Goal: Transaction & Acquisition: Purchase product/service

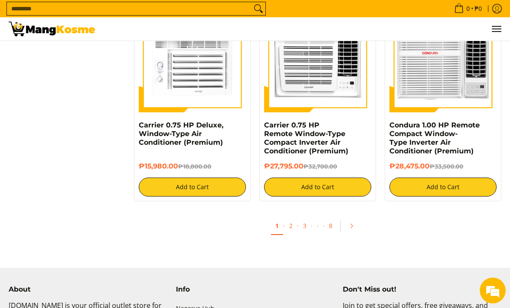
scroll to position [1608, 0]
click at [291, 228] on link "2" at bounding box center [291, 225] width 12 height 17
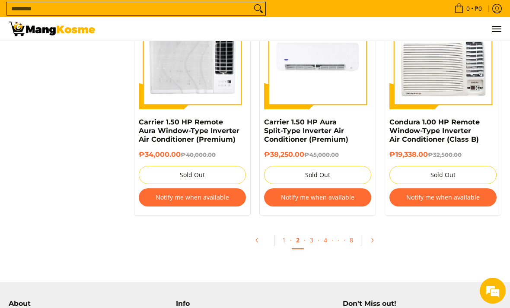
scroll to position [1689, 0]
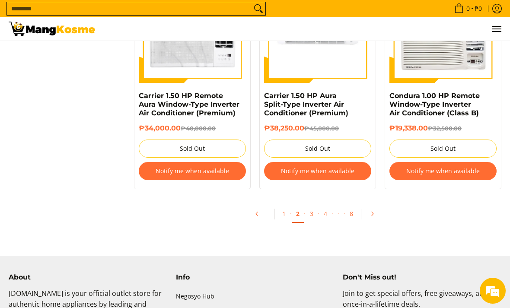
click at [313, 206] on link "3" at bounding box center [311, 213] width 12 height 17
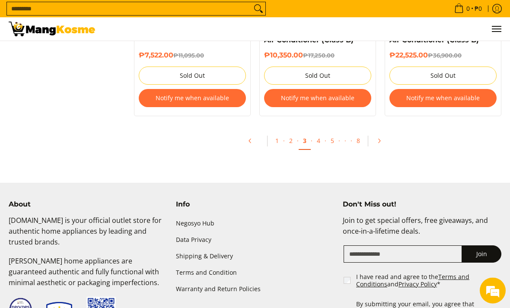
scroll to position [1913, 0]
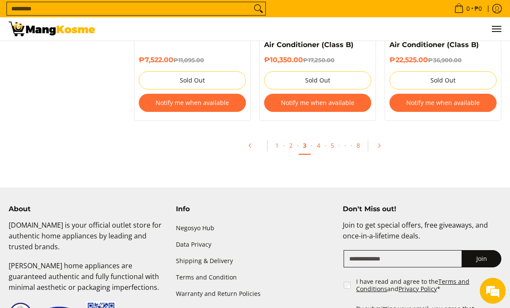
click at [359, 148] on link "8" at bounding box center [358, 145] width 12 height 17
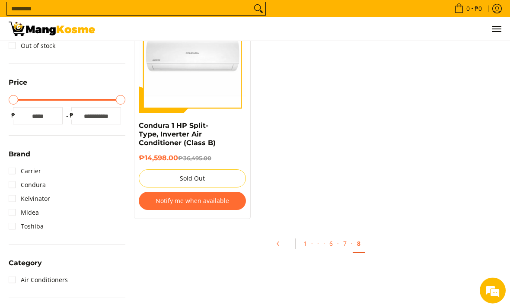
scroll to position [194, 0]
click at [303, 251] on link "1" at bounding box center [305, 243] width 12 height 17
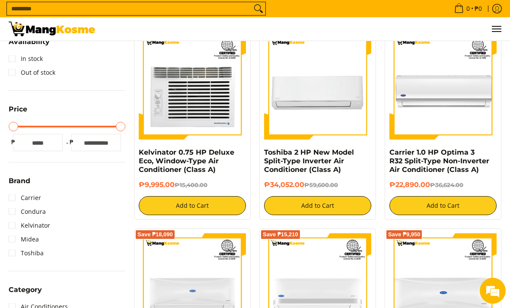
scroll to position [167, 0]
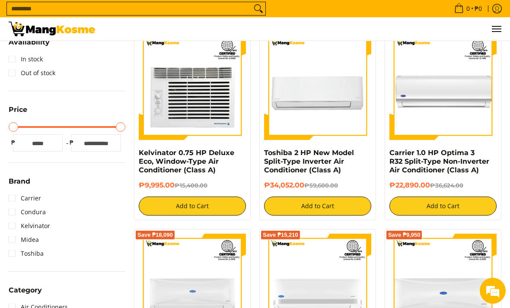
click at [331, 129] on img at bounding box center [317, 86] width 107 height 107
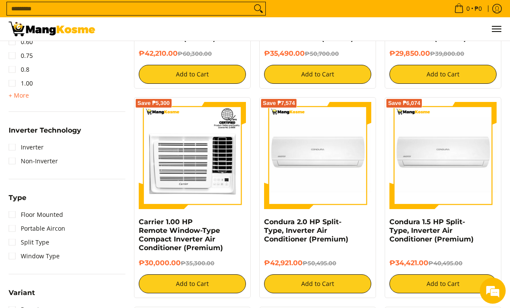
scroll to position [502, 0]
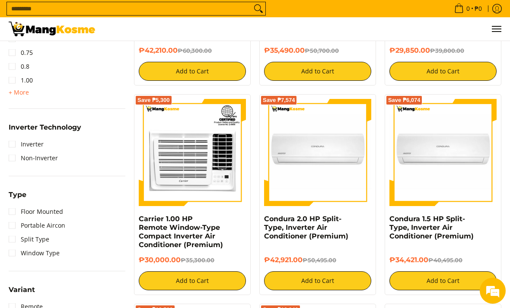
click at [13, 208] on link "Floor Mounted" at bounding box center [36, 212] width 54 height 14
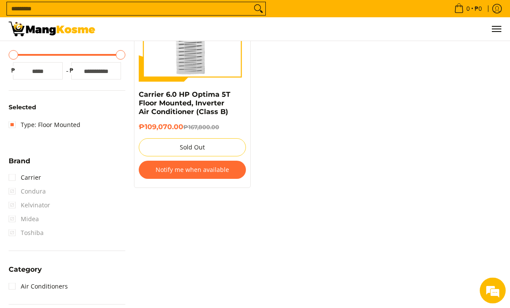
scroll to position [118, 0]
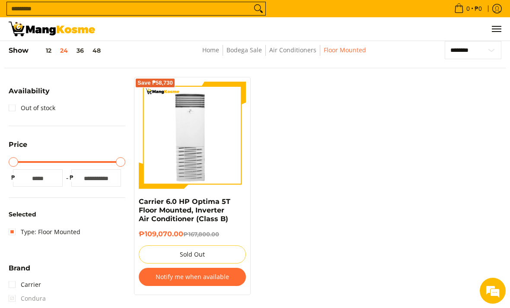
click at [217, 50] on link "Home" at bounding box center [210, 50] width 17 height 8
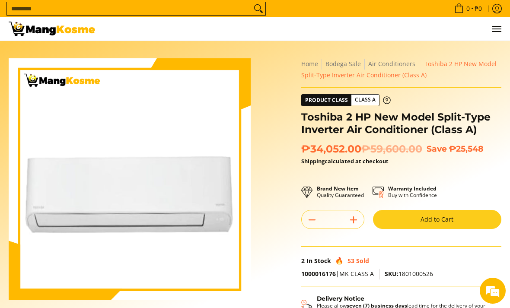
scroll to position [6, 0]
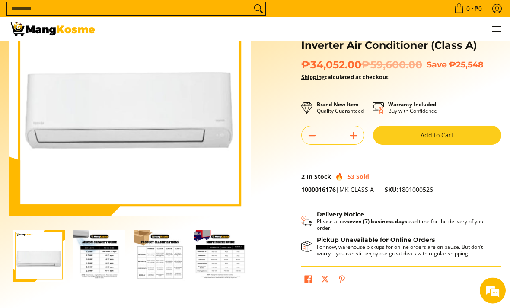
click at [114, 261] on img "Toshiba 2 HP New Model Split-Type Inverter Air Conditioner (Class A)-2" at bounding box center [99, 256] width 52 height 52
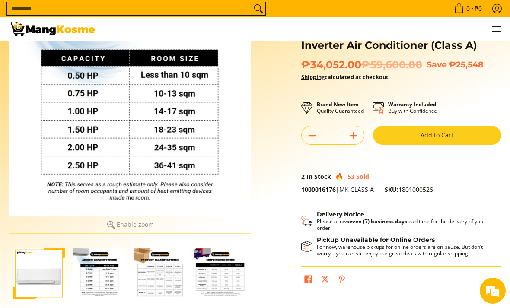
scroll to position [0, 0]
click at [158, 287] on img "Toshiba 2 HP New Model Split-Type Inverter Air Conditioner (Class A)-3" at bounding box center [160, 273] width 52 height 52
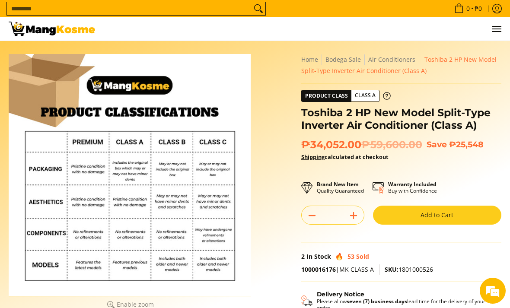
scroll to position [5, 0]
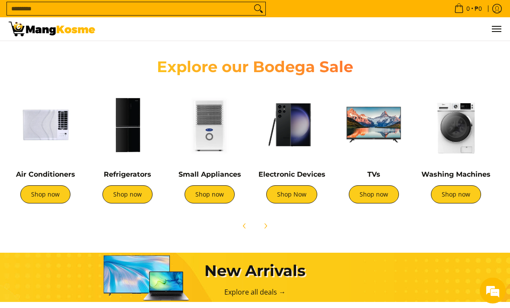
scroll to position [0, 326]
click at [132, 179] on link "Refrigerators" at bounding box center [127, 175] width 47 height 8
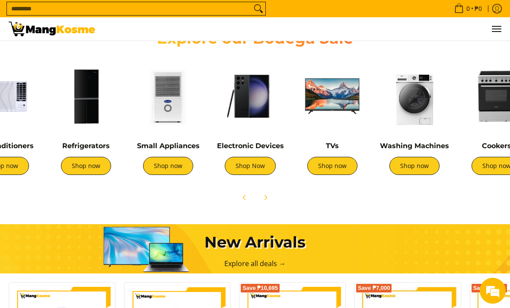
scroll to position [304, 0]
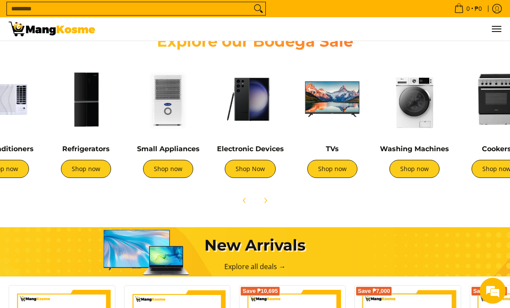
click at [334, 168] on link "Shop now" at bounding box center [332, 169] width 50 height 18
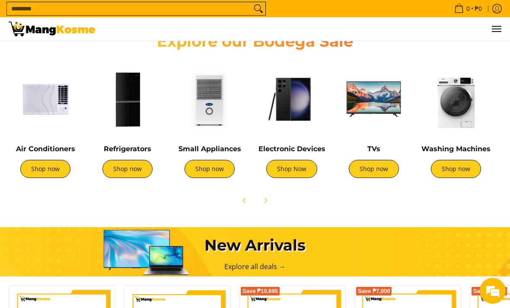
scroll to position [0, 977]
click at [215, 173] on link "Shop now" at bounding box center [209, 169] width 50 height 18
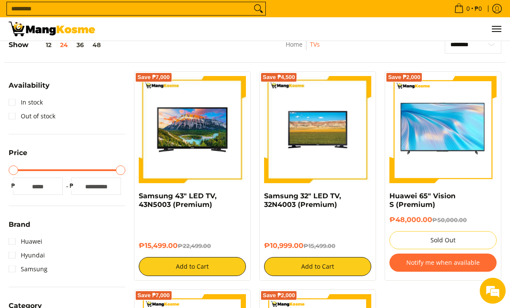
scroll to position [114, 0]
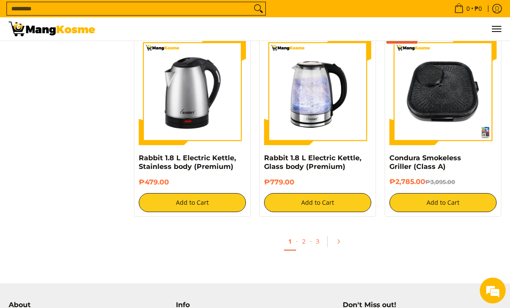
scroll to position [1539, 0]
click at [295, 246] on link "1" at bounding box center [290, 242] width 12 height 18
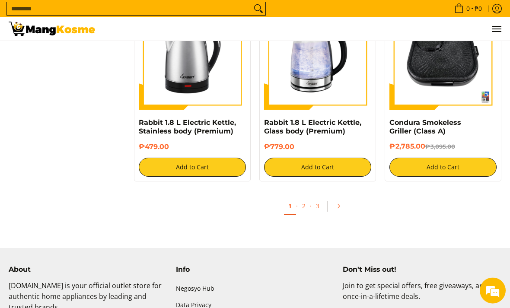
scroll to position [1575, 0]
click at [305, 210] on link "2" at bounding box center [304, 205] width 12 height 17
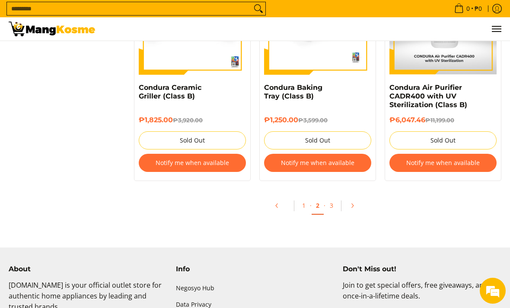
scroll to position [1824, 0]
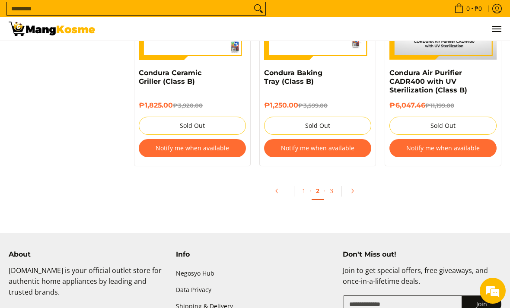
click at [332, 193] on link "3" at bounding box center [331, 190] width 12 height 17
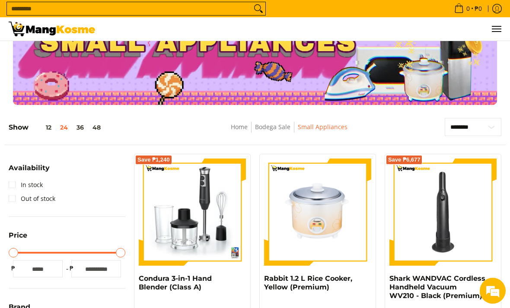
scroll to position [0, 0]
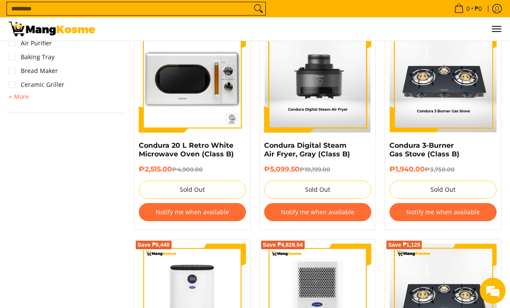
scroll to position [643, 0]
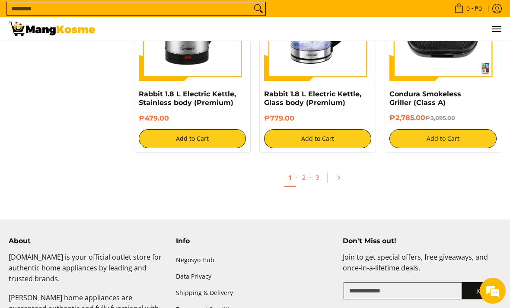
click at [49, 33] on img at bounding box center [52, 29] width 86 height 15
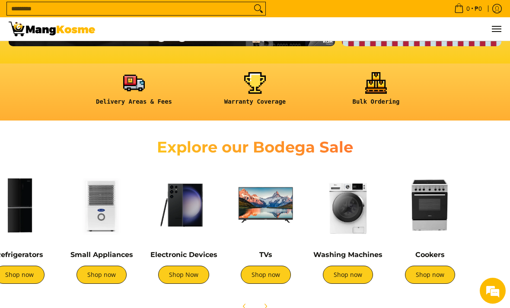
scroll to position [0, 161]
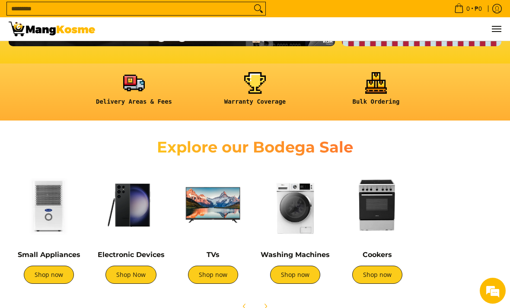
click at [296, 212] on img at bounding box center [294, 204] width 73 height 73
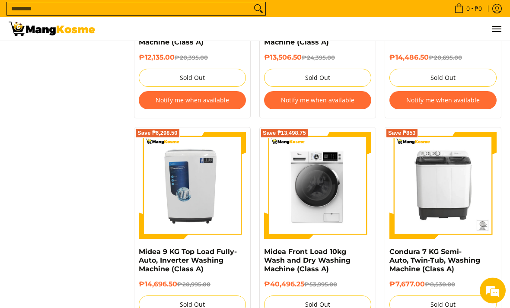
scroll to position [923, 0]
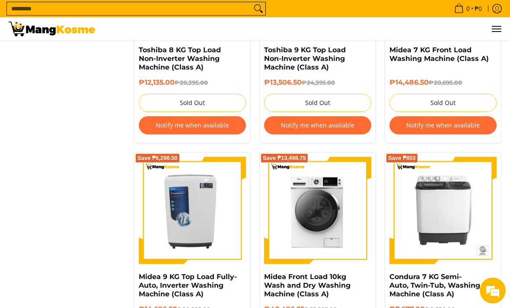
click at [53, 35] on img at bounding box center [52, 29] width 86 height 15
